Goal: Information Seeking & Learning: Learn about a topic

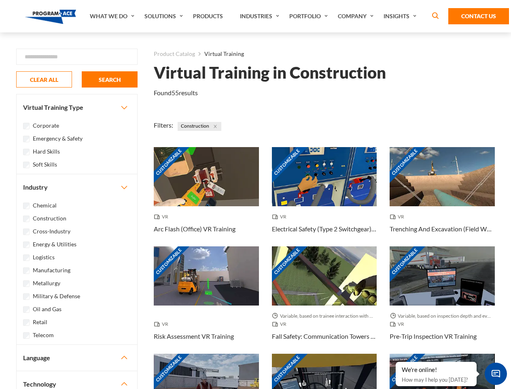
click at [113, 16] on link "What We Do" at bounding box center [113, 16] width 55 height 32
click at [165, 16] on link "Solutions" at bounding box center [165, 16] width 49 height 32
click at [261, 16] on link "Industries" at bounding box center [260, 16] width 49 height 32
click at [358, 16] on link "Company" at bounding box center [357, 16] width 46 height 32
click at [402, 16] on link "Insights" at bounding box center [401, 16] width 43 height 32
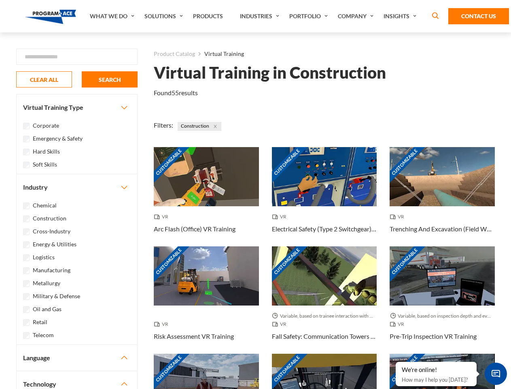
click at [0, 0] on div "Blog White Papers News" at bounding box center [0, 0] width 0 height 0
click at [0, 0] on strong "How Virtual Learning Can Enhance Workforce Productivity: A Guide for L&D Manage…" at bounding box center [0, 0] width 0 height 0
click at [496, 373] on span "Minimize live chat window" at bounding box center [496, 374] width 30 height 30
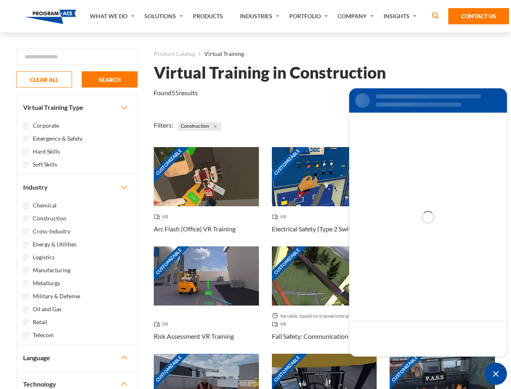
click at [396, 362] on div "Customizable" at bounding box center [442, 383] width 105 height 59
